Goal: Book appointment/travel/reservation

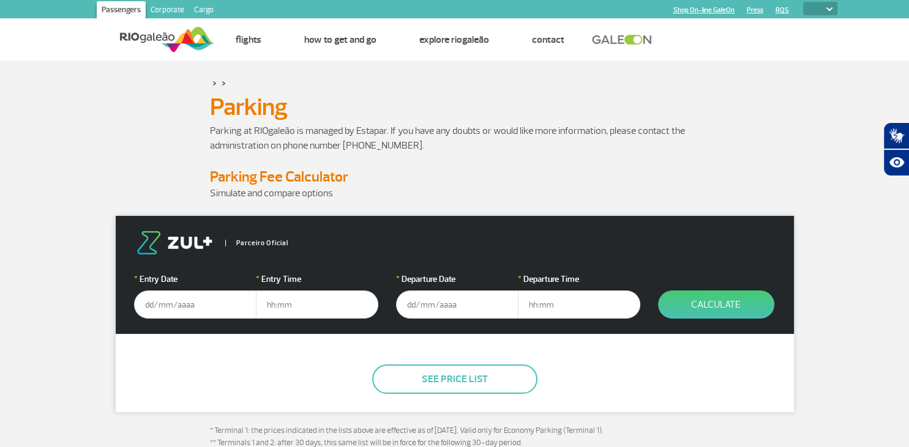
click at [165, 307] on input "text" at bounding box center [195, 305] width 122 height 28
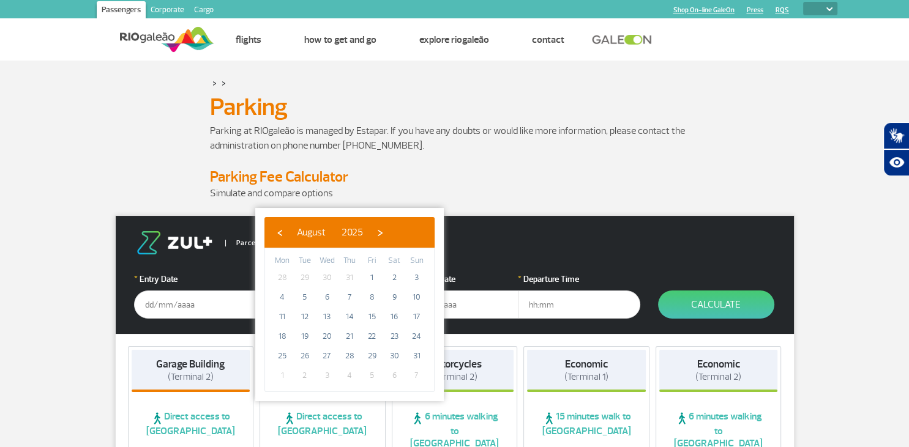
click at [803, 2] on select "PT ENG ESP" at bounding box center [820, 8] width 34 height 13
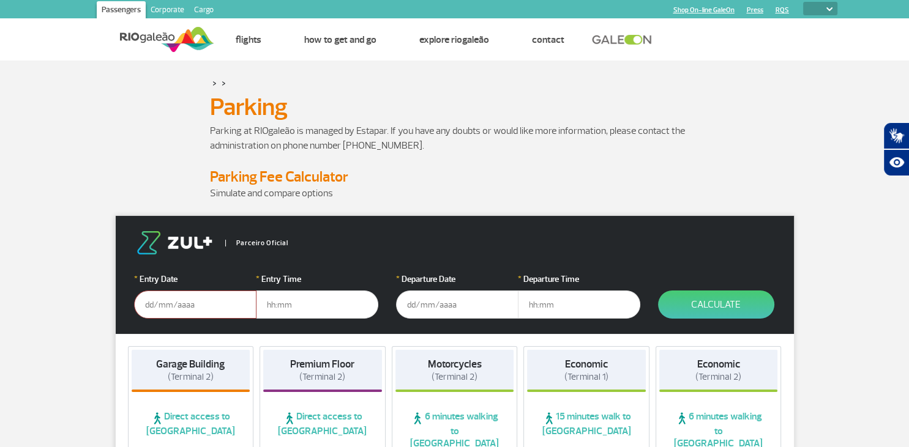
select select "pt-BR"
click option "PT" at bounding box center [0, 0] width 0 height 0
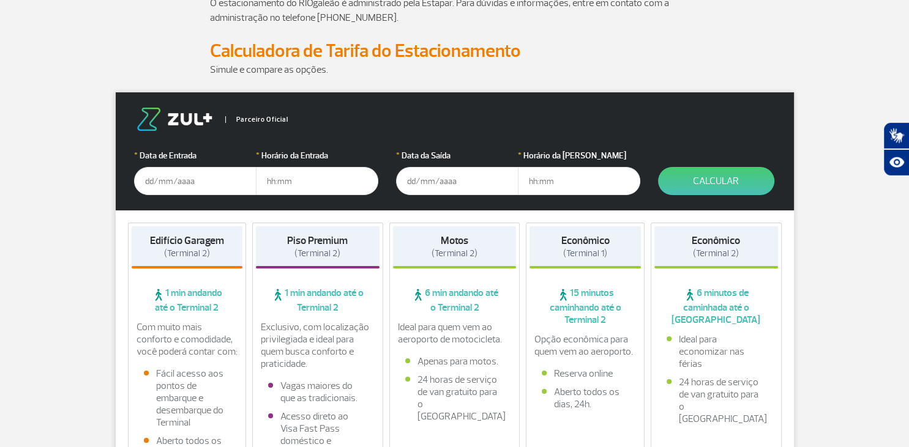
scroll to position [129, 0]
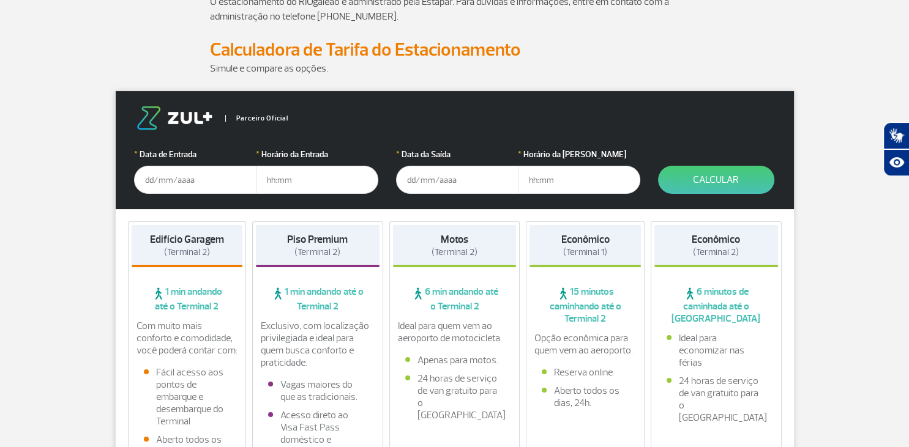
click at [148, 185] on input "text" at bounding box center [195, 180] width 122 height 28
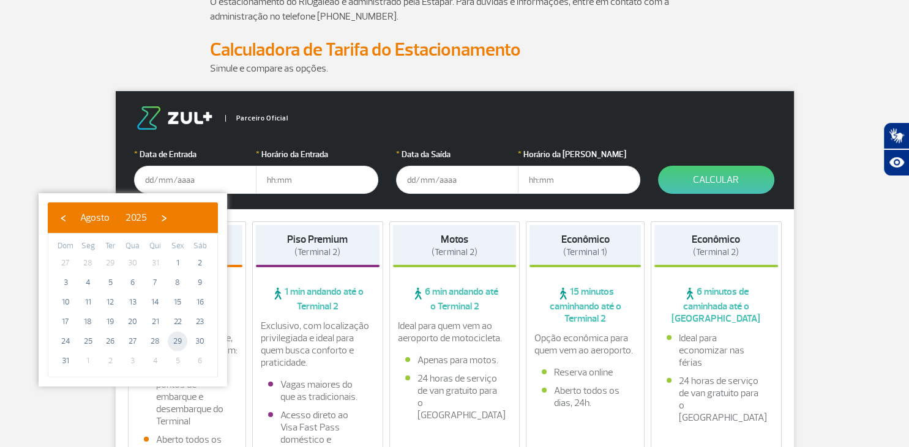
click at [185, 337] on span "29" at bounding box center [178, 342] width 20 height 20
type input "[DATE]"
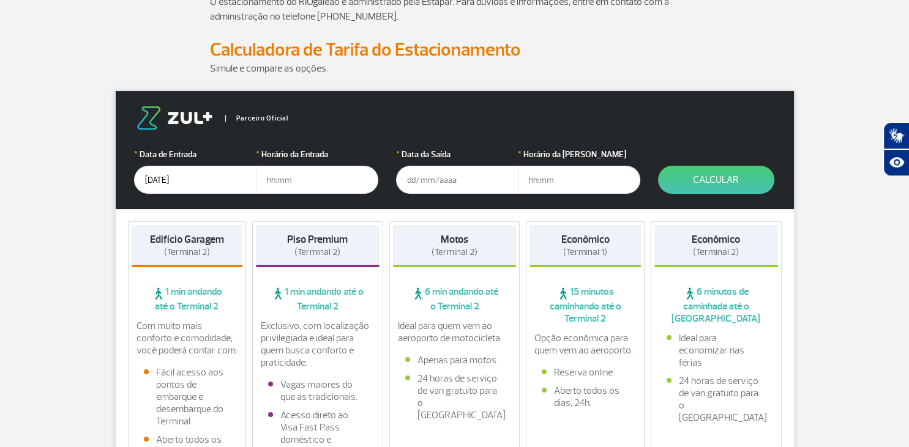
click at [272, 183] on input "text" at bounding box center [317, 180] width 122 height 28
type input "08:00"
click at [412, 181] on input "text" at bounding box center [457, 180] width 122 height 28
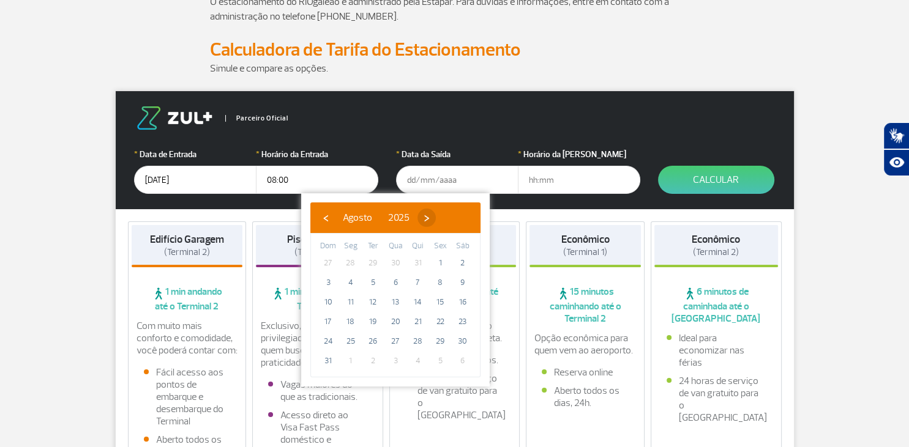
click at [436, 218] on span "›" at bounding box center [426, 218] width 18 height 18
click at [354, 264] on span "1" at bounding box center [351, 263] width 20 height 20
type input "[DATE]"
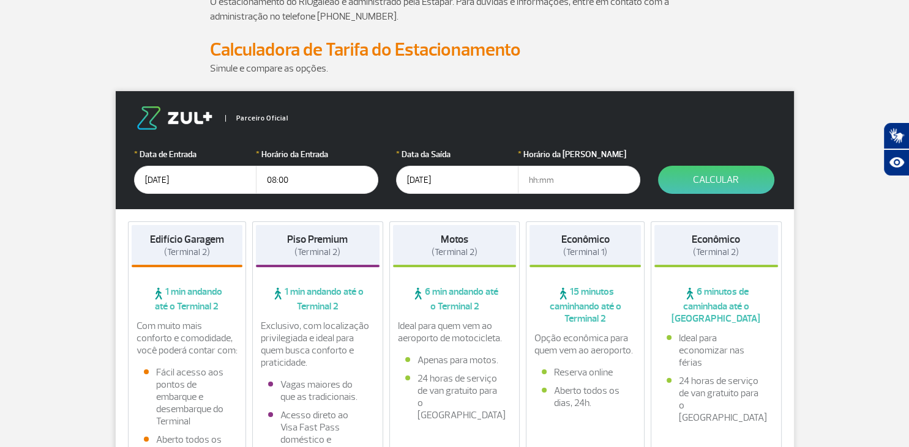
click at [529, 177] on input "text" at bounding box center [579, 180] width 122 height 28
type input "16:30"
click at [711, 182] on button "Calcular" at bounding box center [716, 180] width 116 height 28
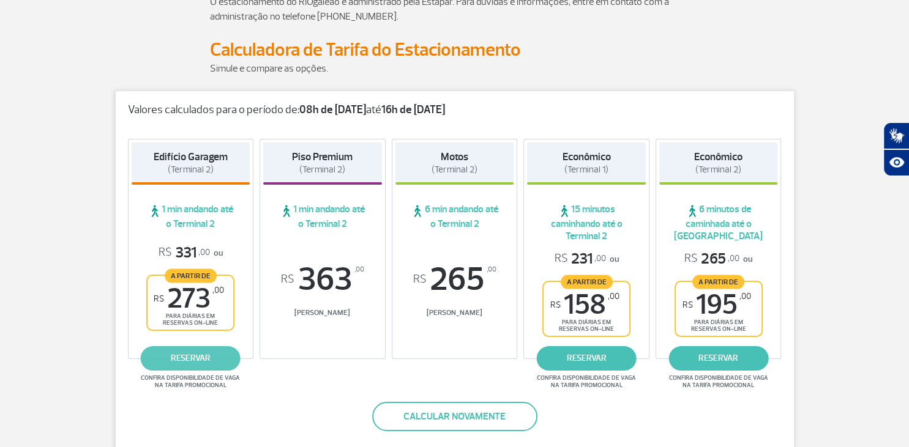
click at [177, 360] on link "reservar" at bounding box center [191, 358] width 100 height 24
